Goal: Transaction & Acquisition: Register for event/course

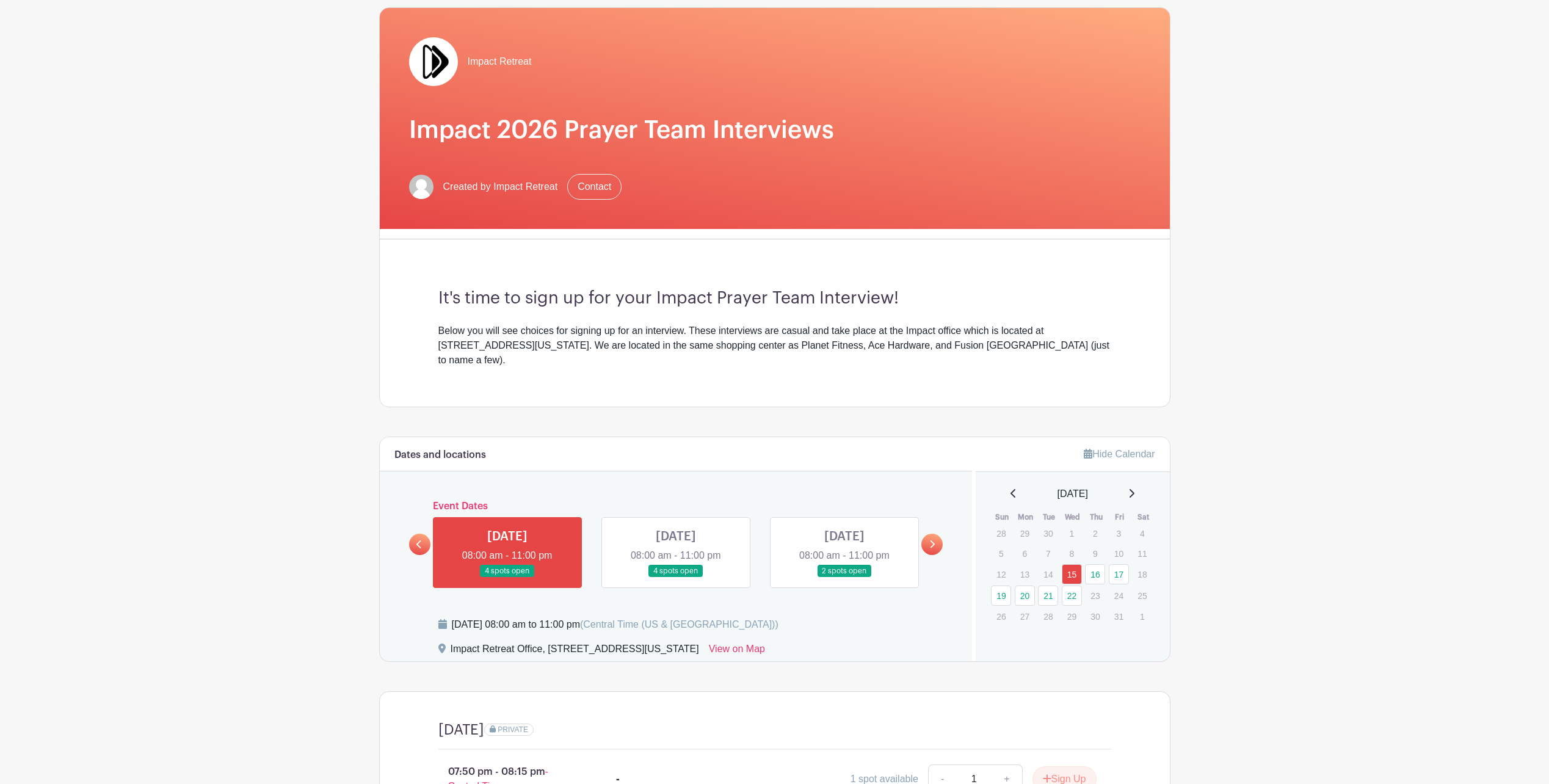
scroll to position [183, 0]
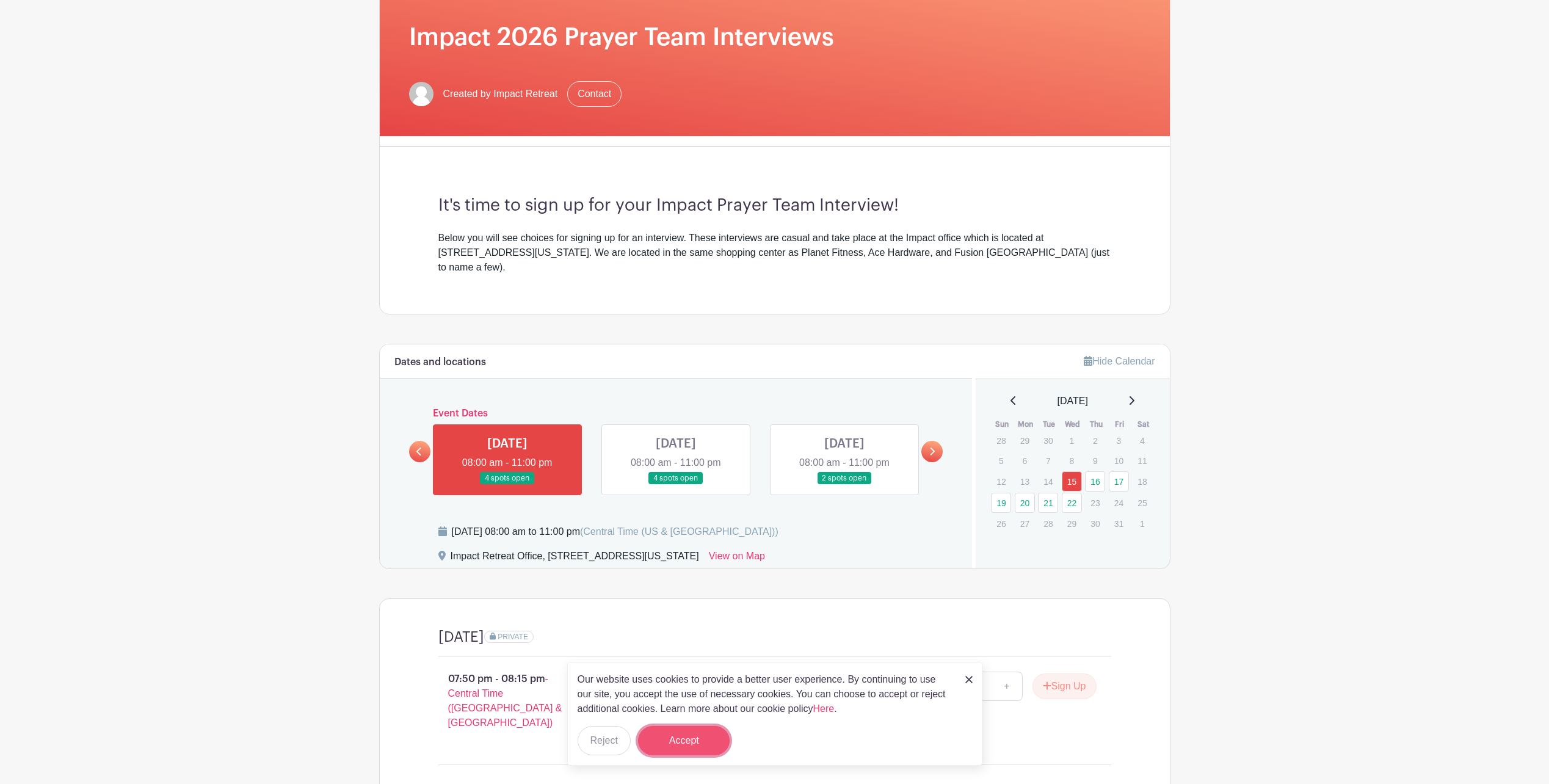
click at [714, 736] on button "Accept" at bounding box center [684, 740] width 92 height 30
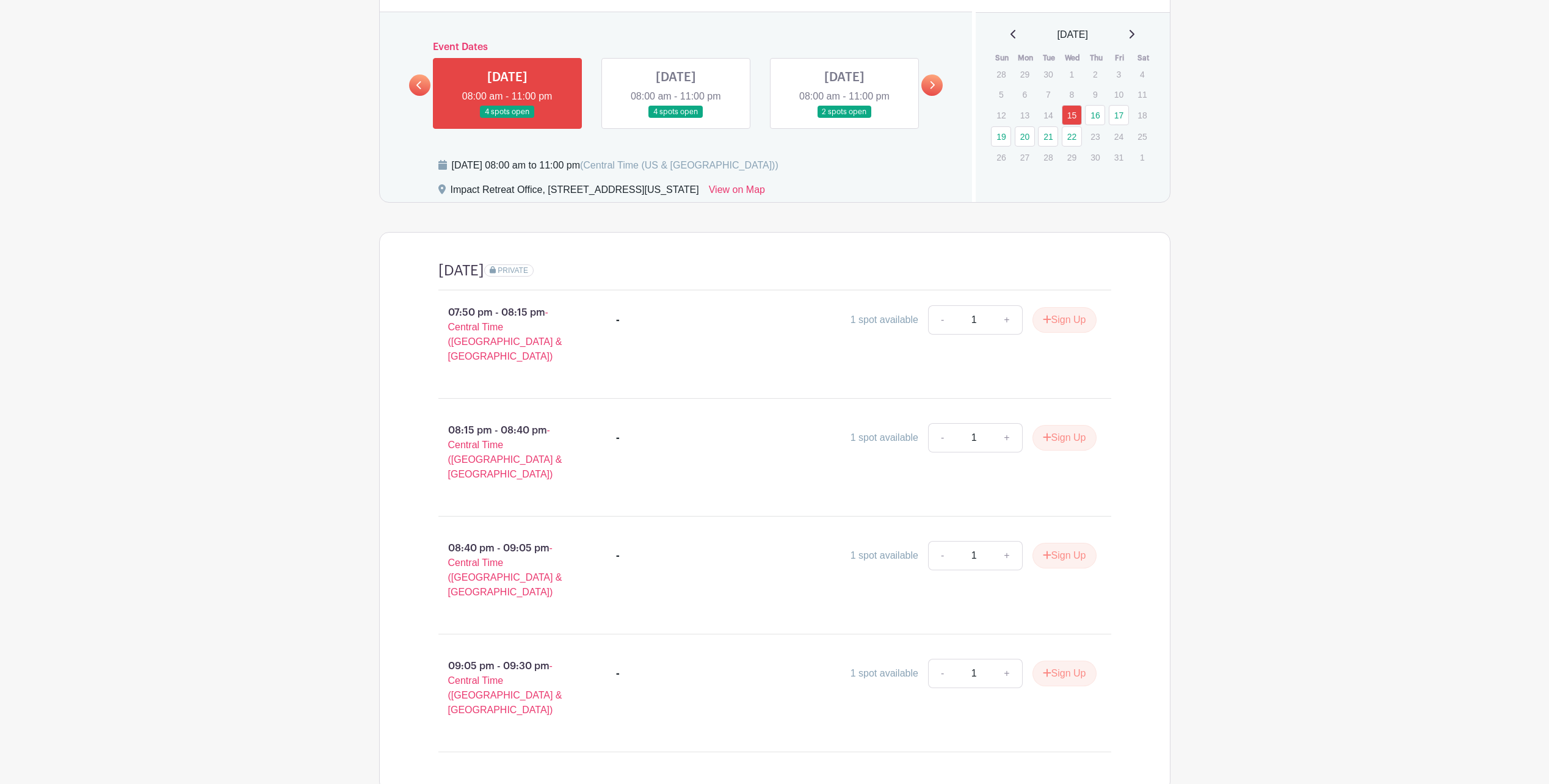
scroll to position [561, 0]
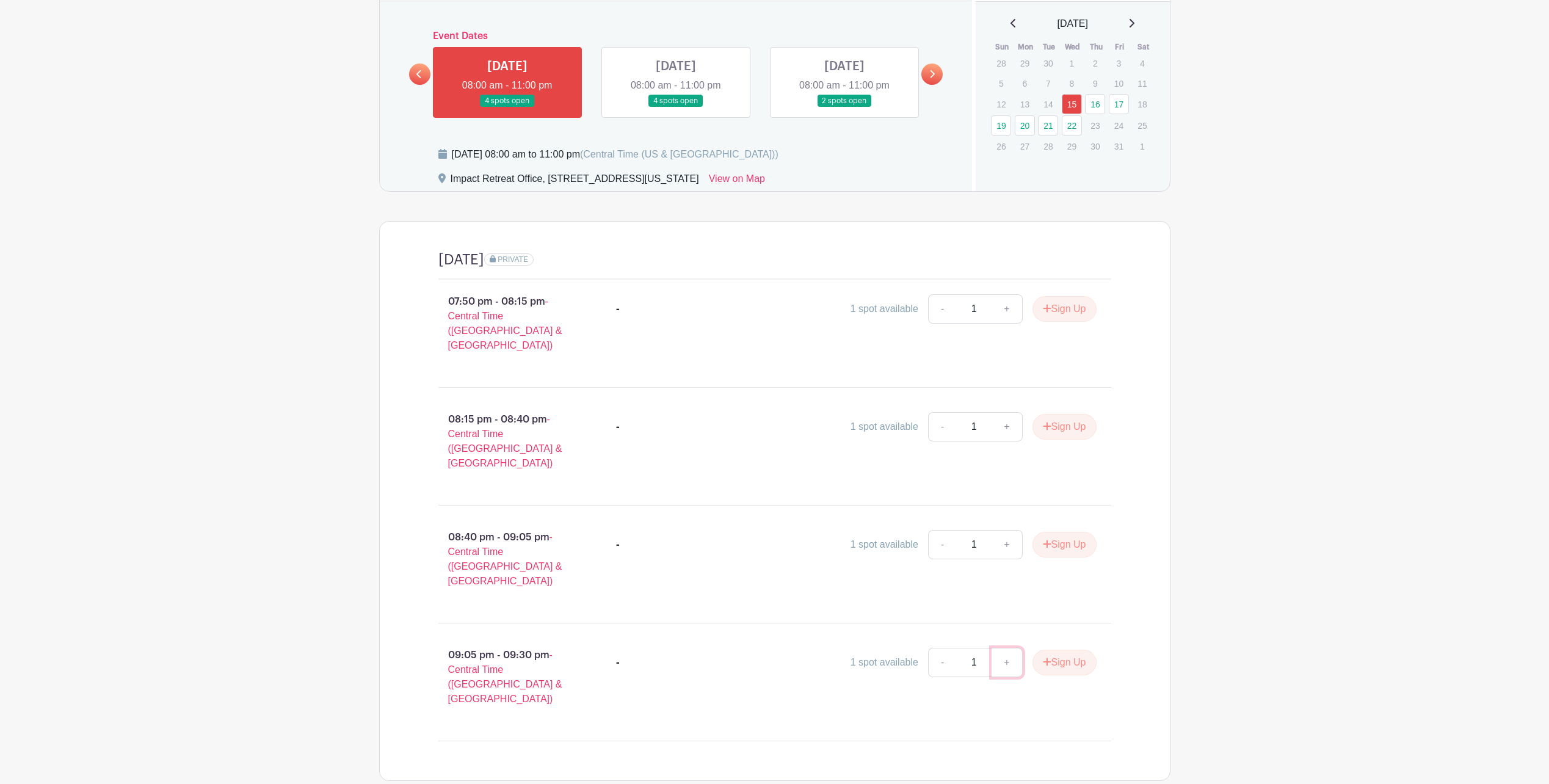
click at [1013, 648] on link "+" at bounding box center [1007, 662] width 31 height 30
click at [1133, 633] on div "09:05 pm - 09:30 pm - Central Time (US & Canada) - 1 spot available - 1 + Sign …" at bounding box center [774, 682] width 732 height 97
click at [676, 108] on link at bounding box center [676, 108] width 0 height 0
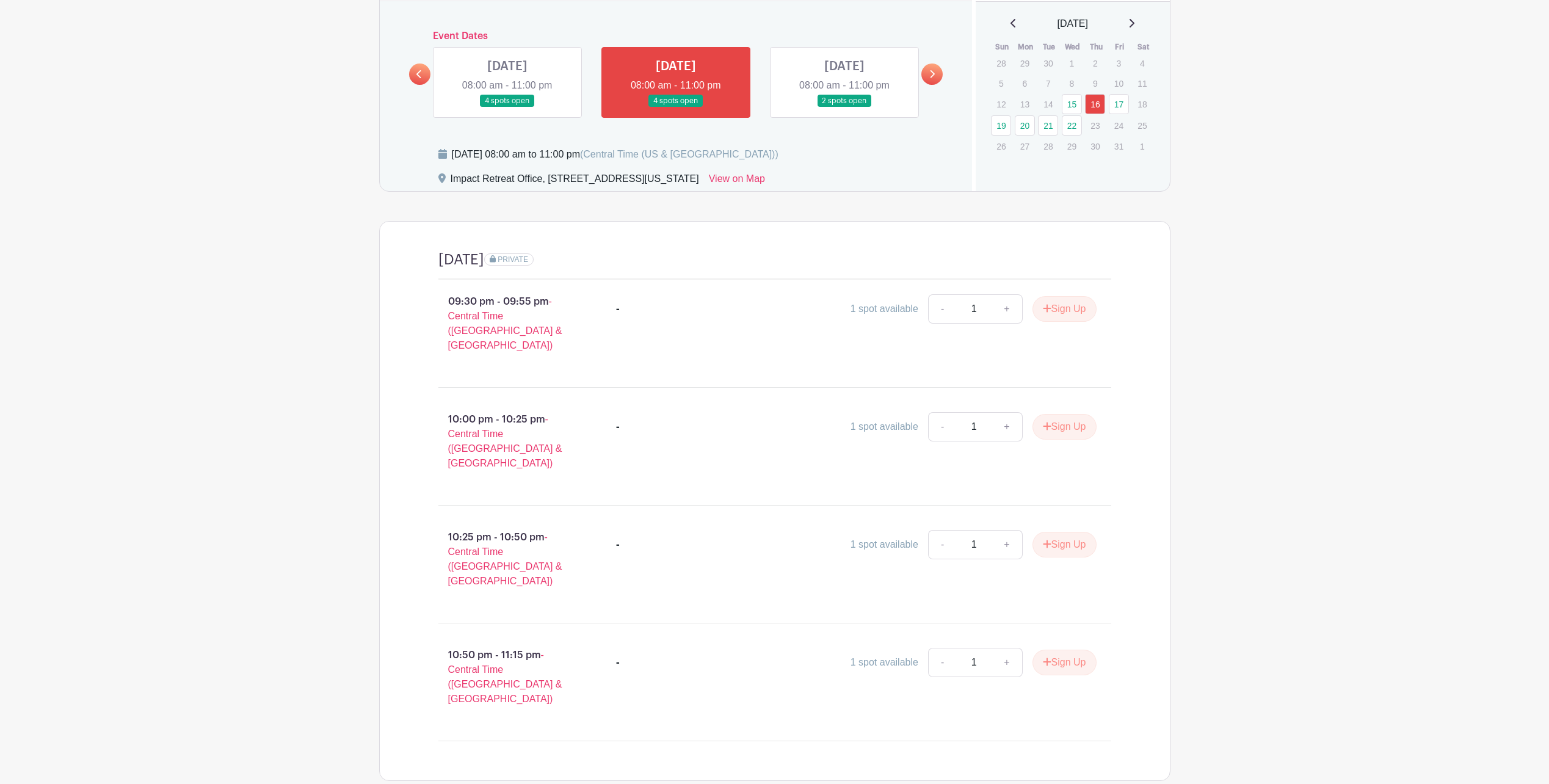
click at [845, 108] on link at bounding box center [845, 108] width 0 height 0
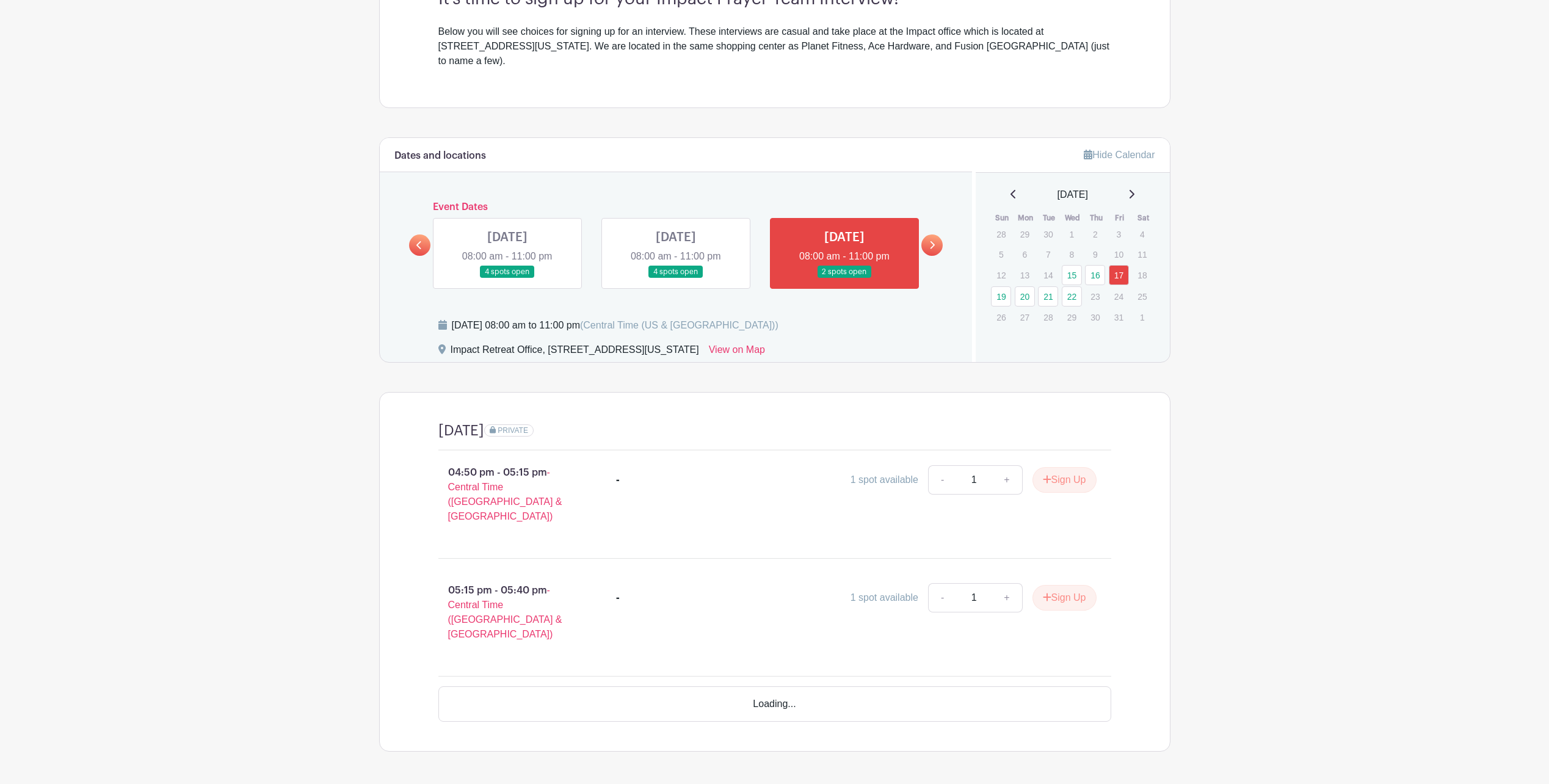
scroll to position [354, 0]
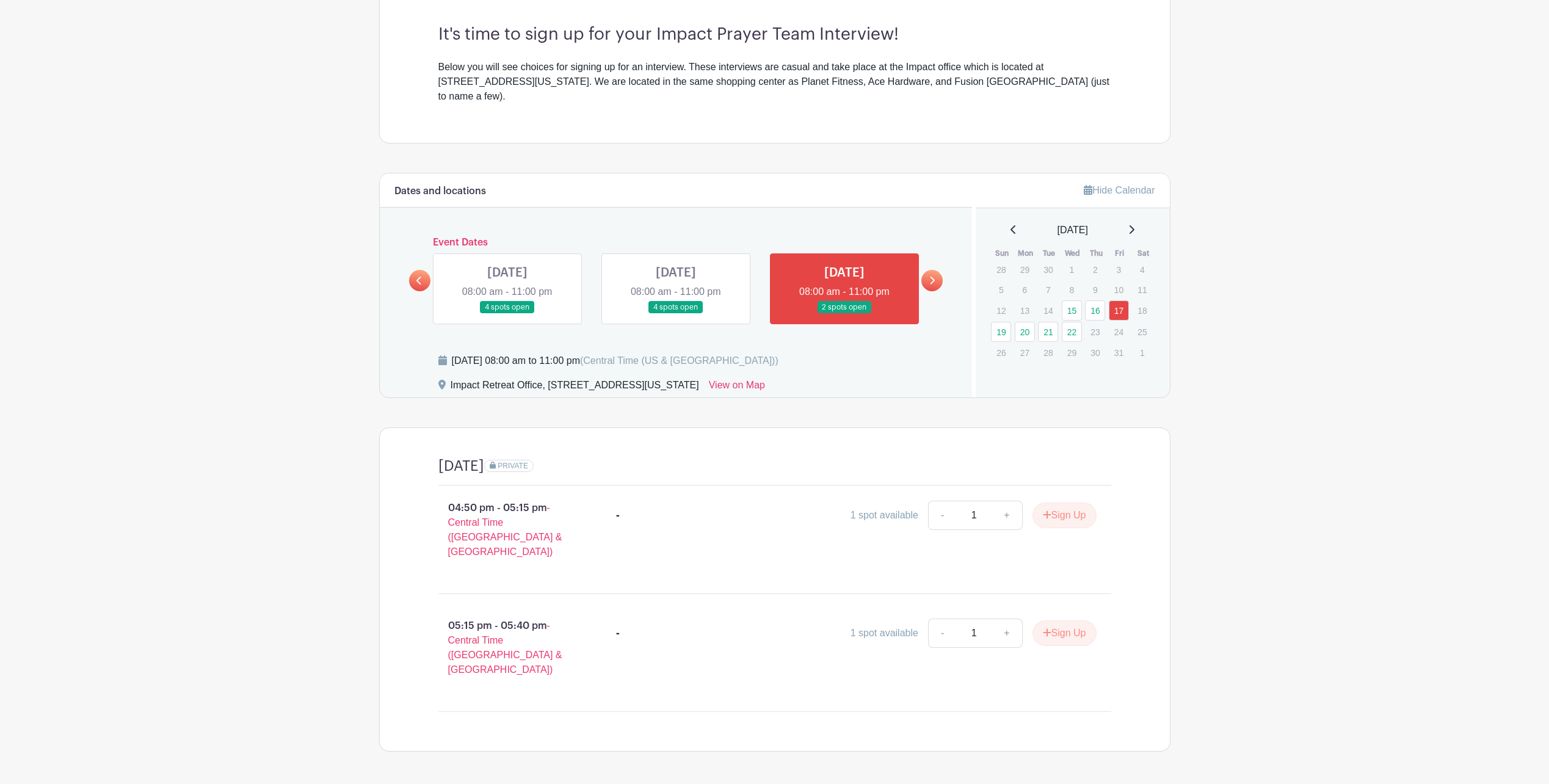
click at [507, 314] on link at bounding box center [507, 314] width 0 height 0
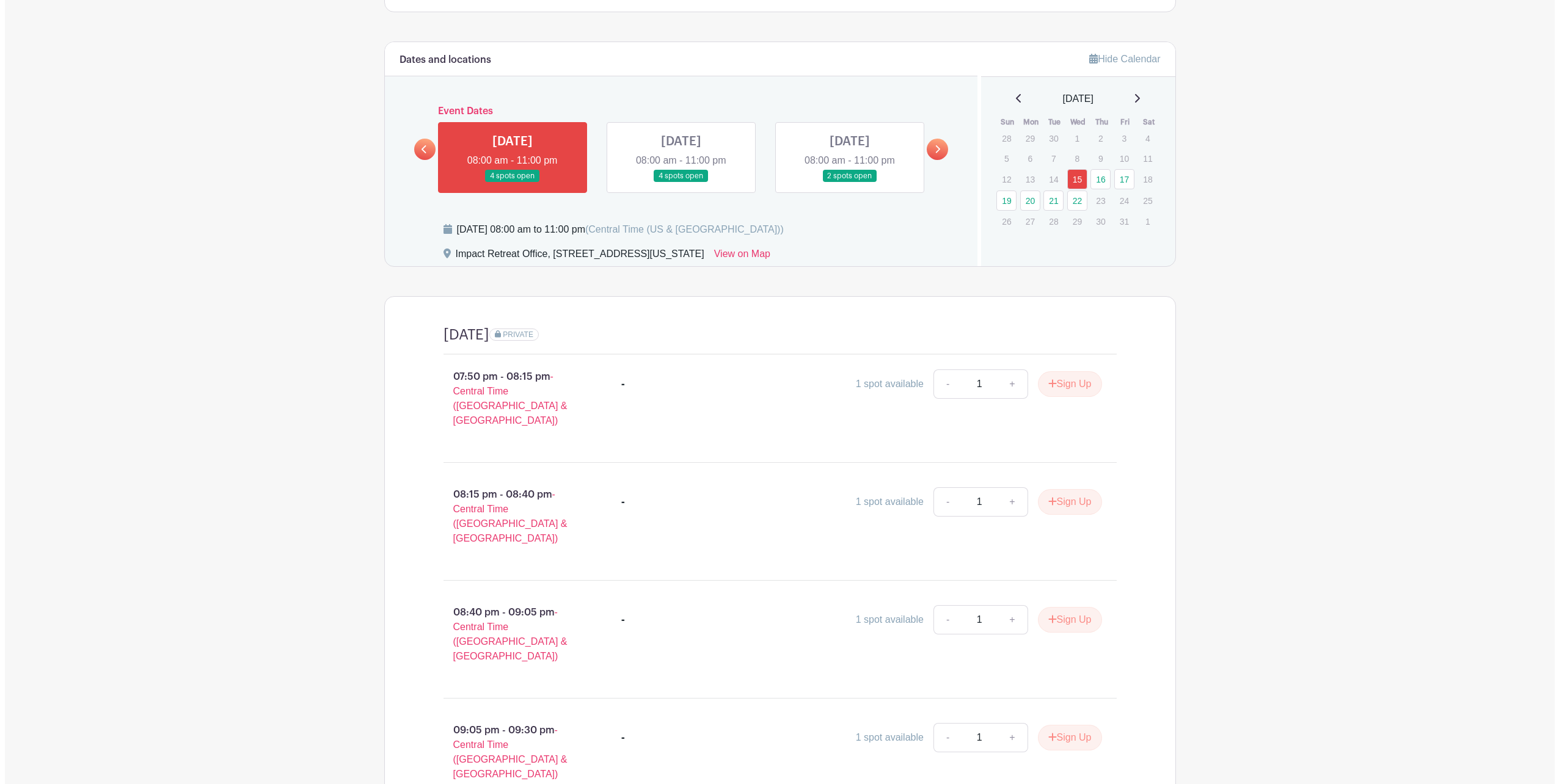
scroll to position [561, 0]
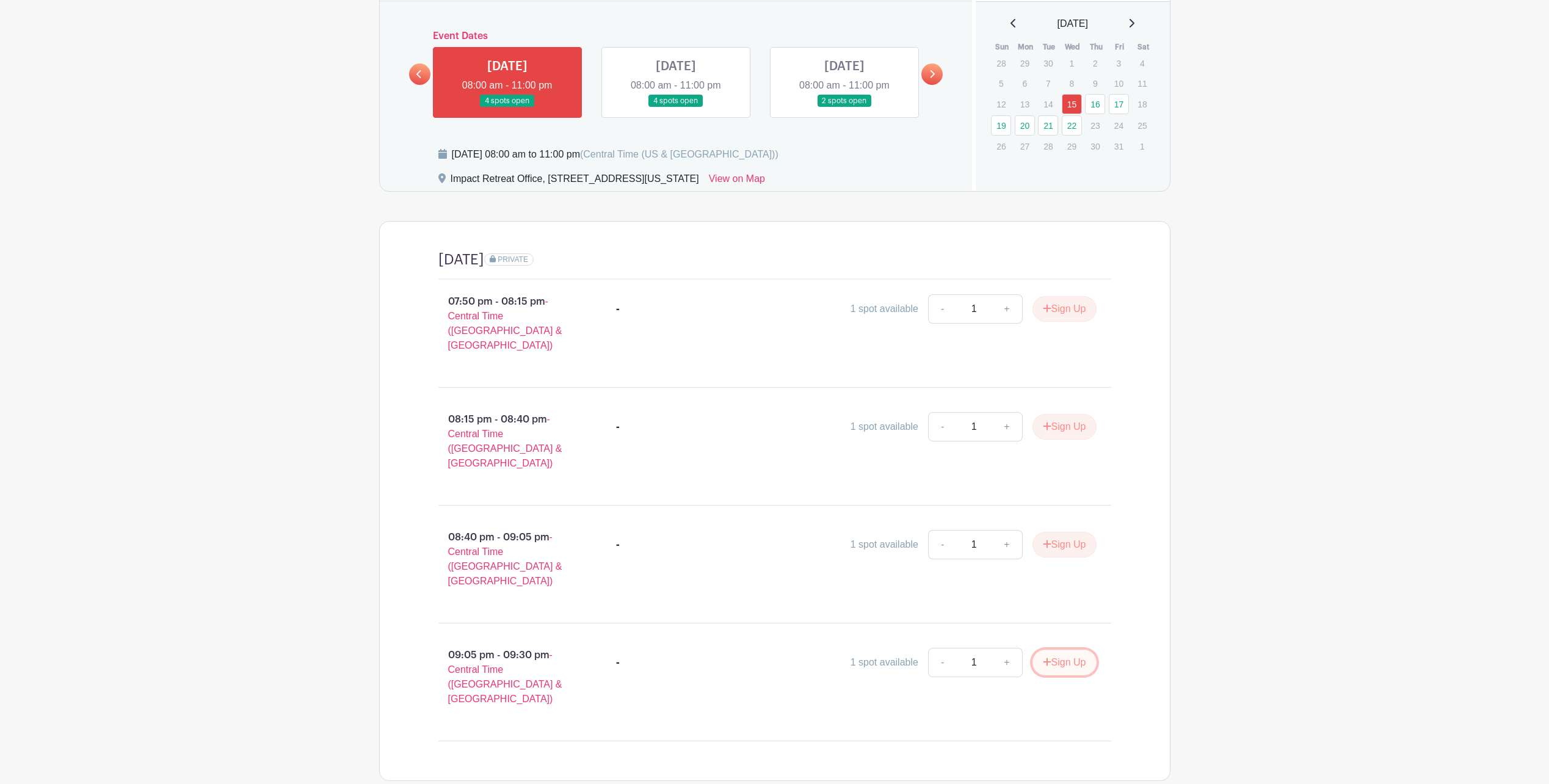
click at [1072, 650] on button "Sign Up" at bounding box center [1064, 662] width 64 height 26
click at [1097, 744] on link "Review & Confirm Signups" at bounding box center [1099, 752] width 142 height 30
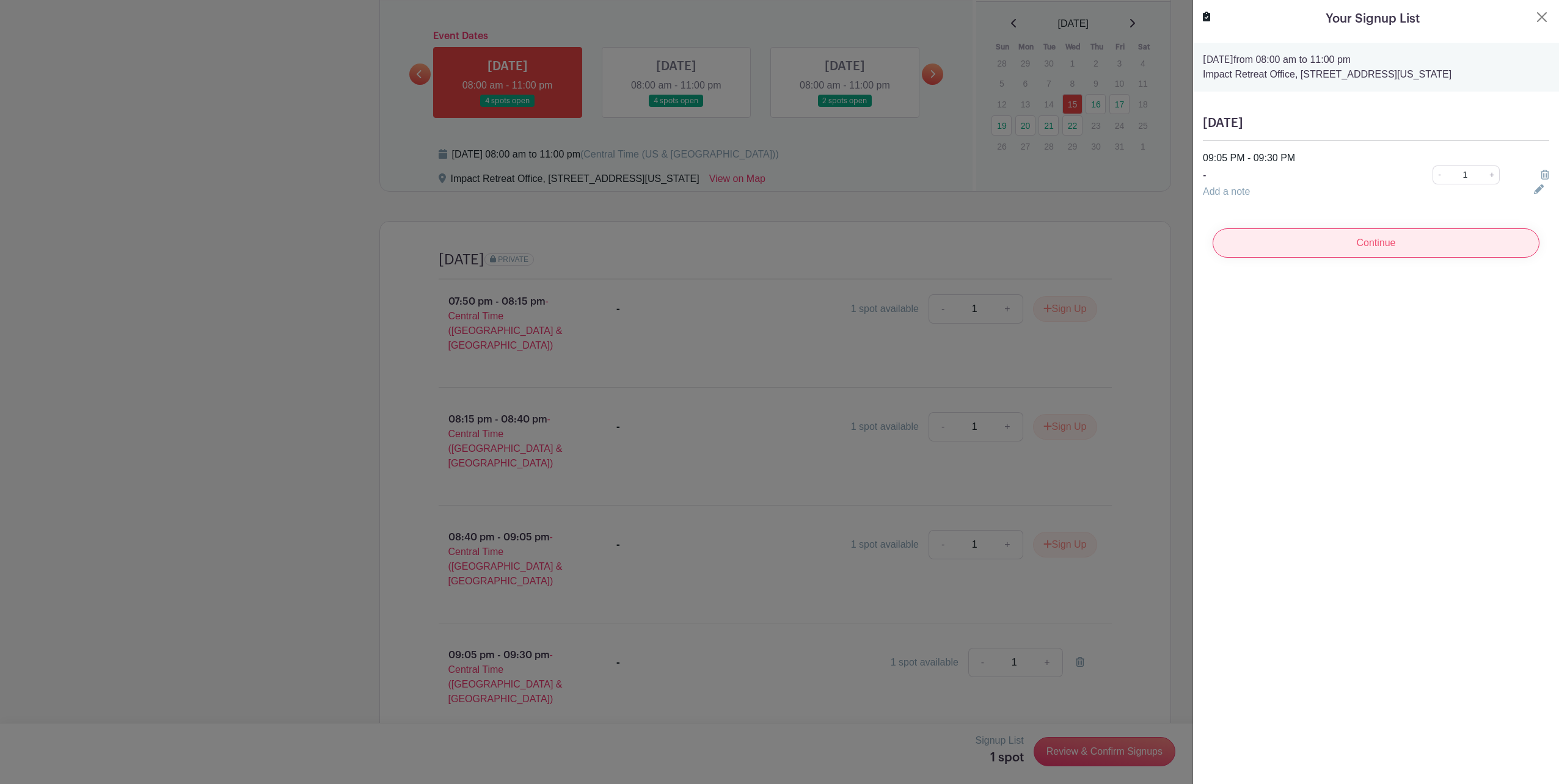
click at [1425, 240] on input "Continue" at bounding box center [1376, 242] width 327 height 30
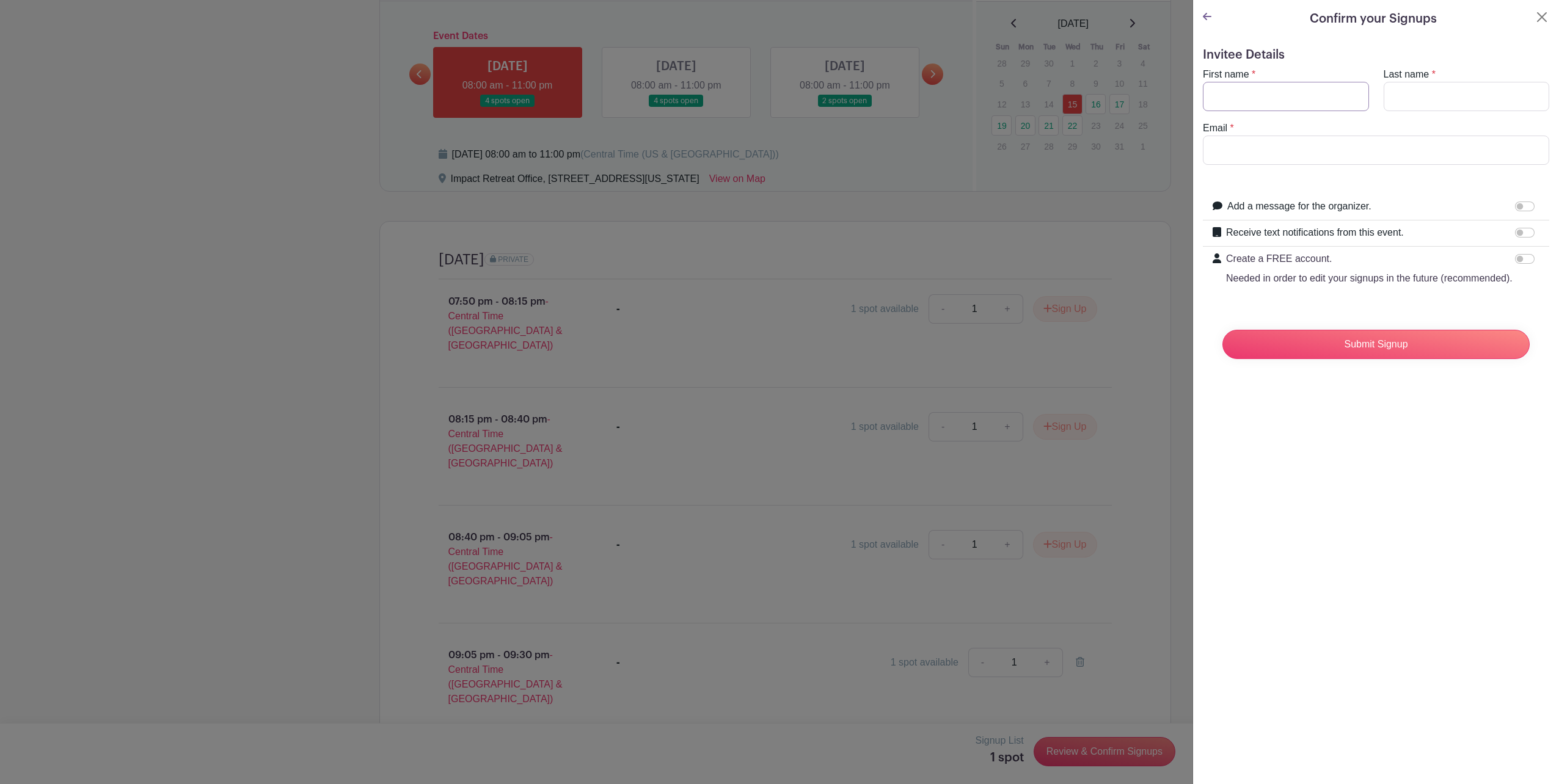
click at [1305, 97] on input "First name" at bounding box center [1286, 96] width 166 height 30
type input "Grant"
type input "Perry"
type input "grantp353@gmail.com"
click at [1362, 429] on div "Confirm your Signups Invitee Details First name * Grant Last name * Perry Email…" at bounding box center [1376, 392] width 366 height 784
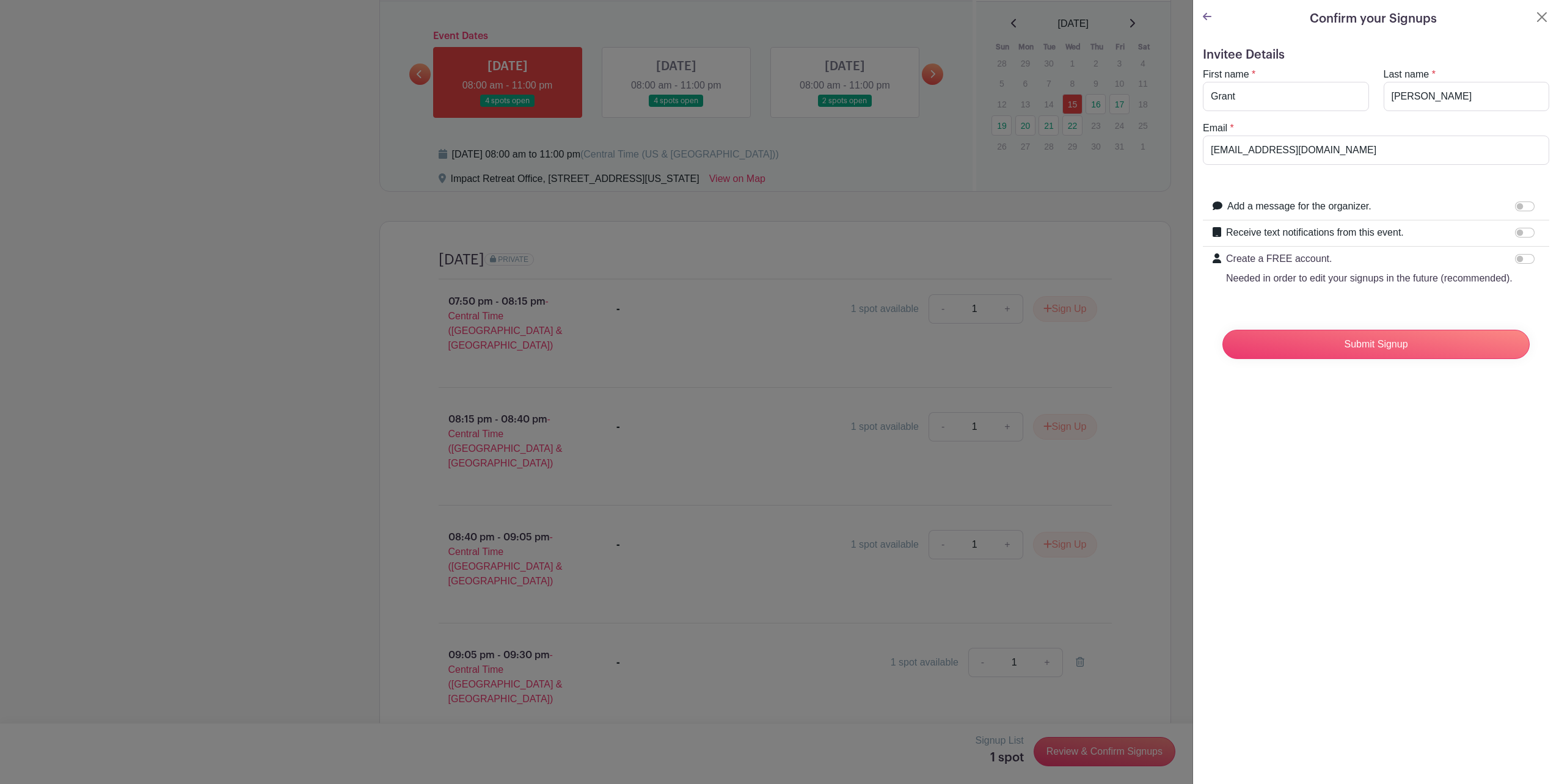
click at [1516, 237] on div at bounding box center [1528, 232] width 25 height 14
click at [1515, 234] on input "Receive text notifications from this event." at bounding box center [1525, 233] width 19 height 10
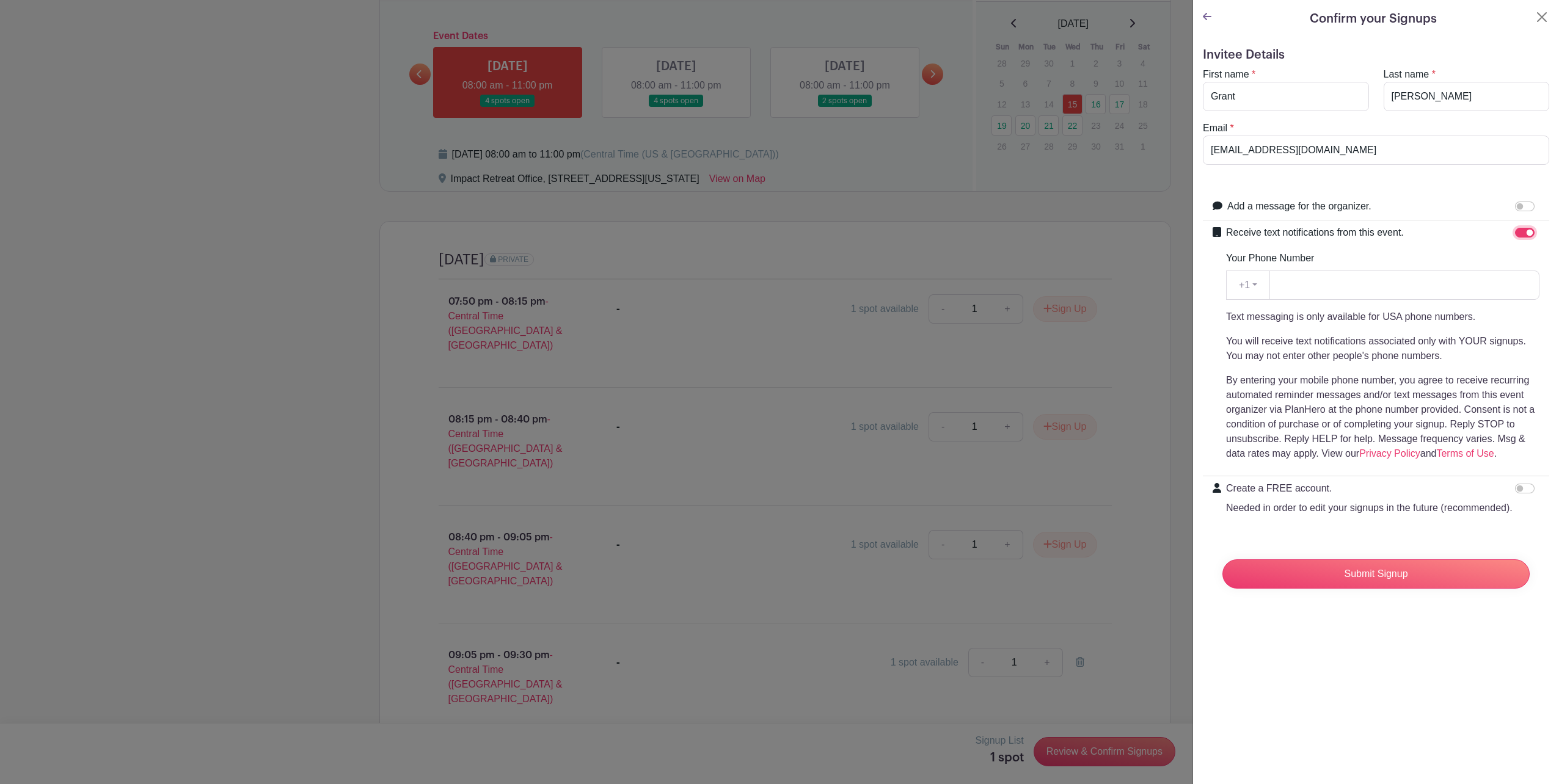
click at [1515, 230] on input "Receive text notifications from this event." at bounding box center [1525, 233] width 19 height 10
checkbox input "false"
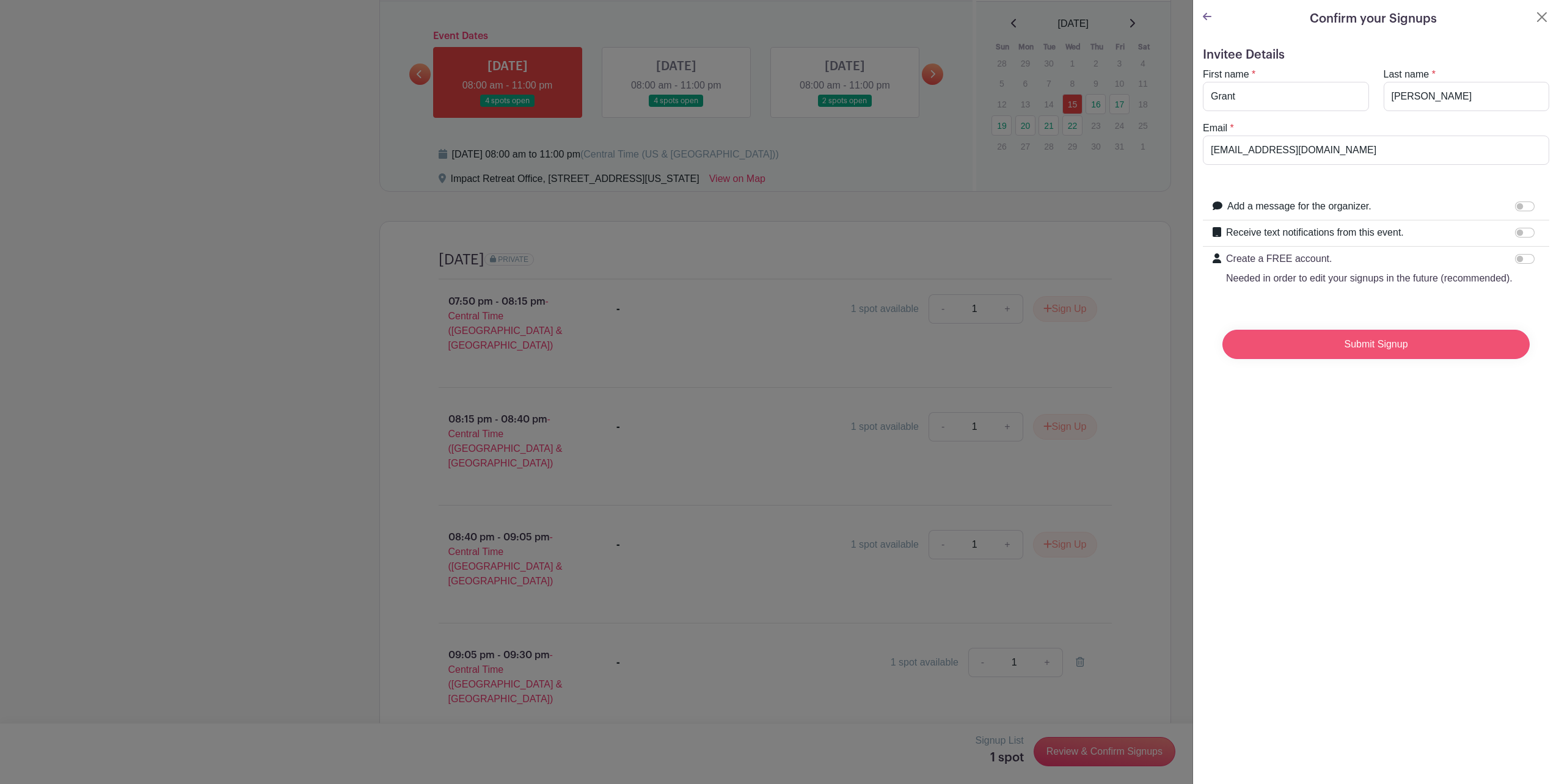
click at [1401, 354] on input "Submit Signup" at bounding box center [1376, 344] width 307 height 30
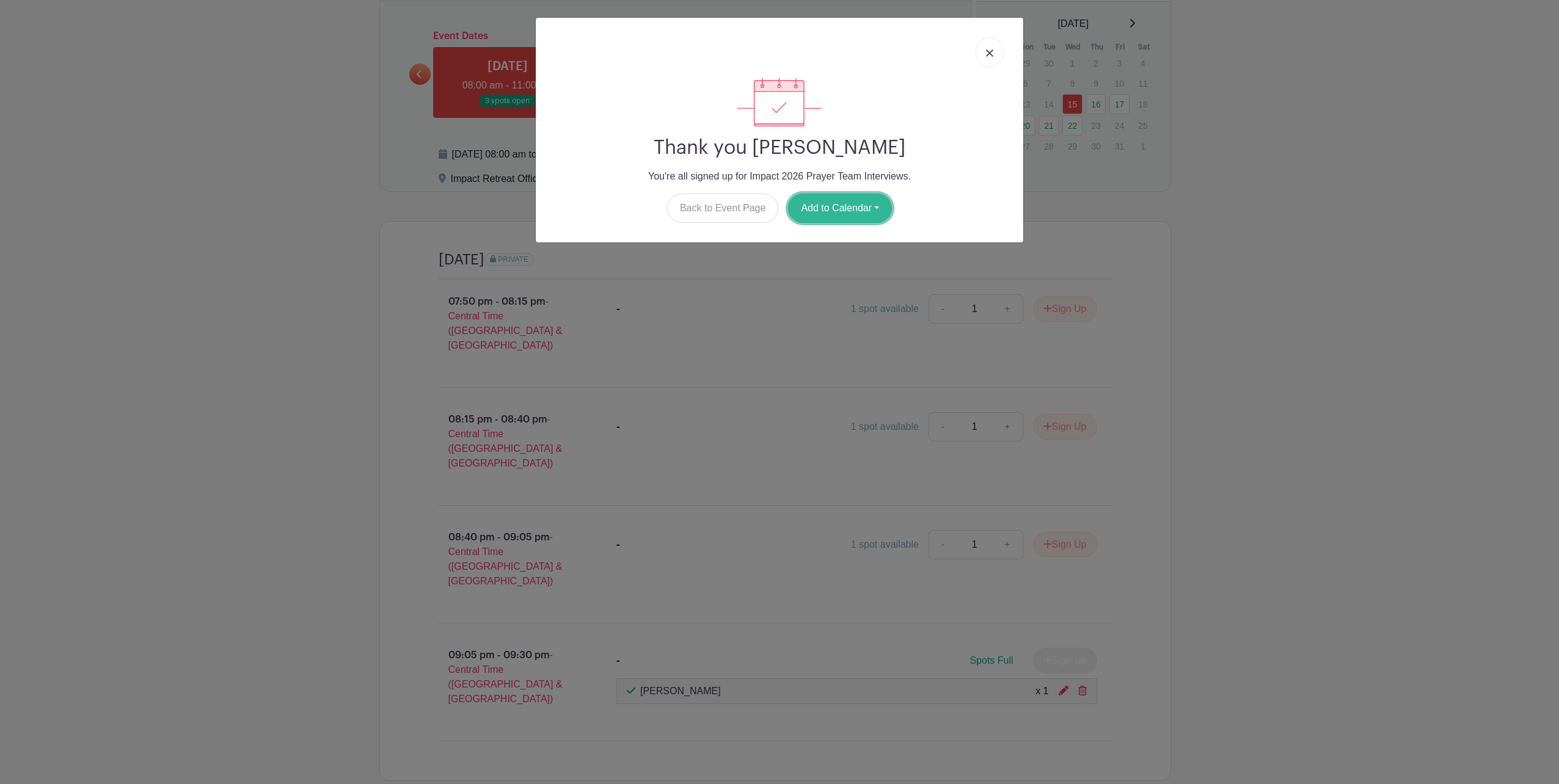
click at [870, 206] on button "Add to Calendar" at bounding box center [840, 208] width 104 height 30
click at [861, 238] on link "Google Calendar" at bounding box center [837, 239] width 96 height 19
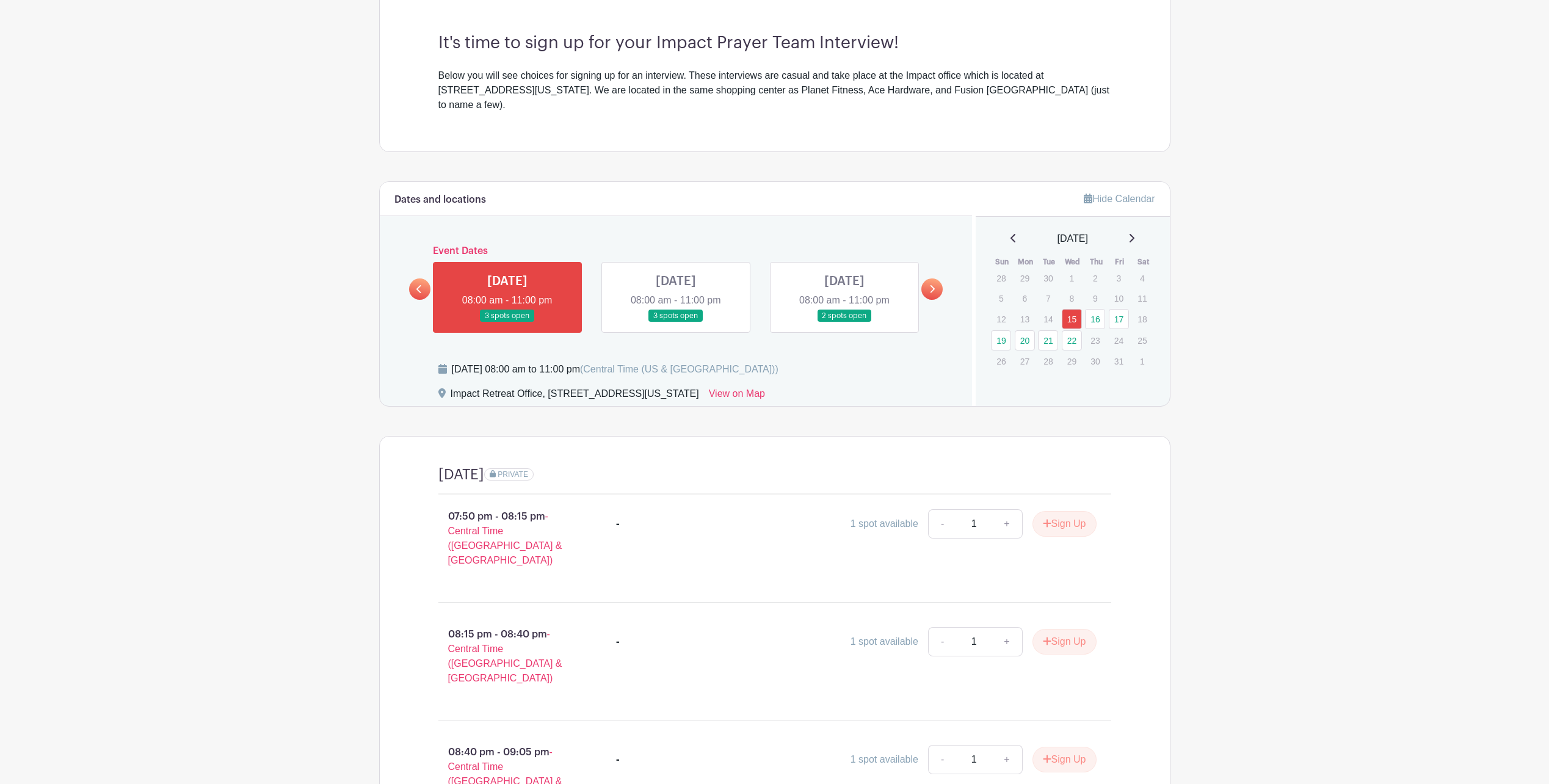
scroll to position [427, 0]
